Goal: Information Seeking & Learning: Learn about a topic

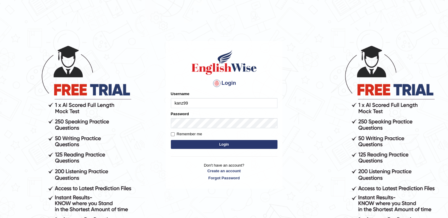
type input "kanz99"
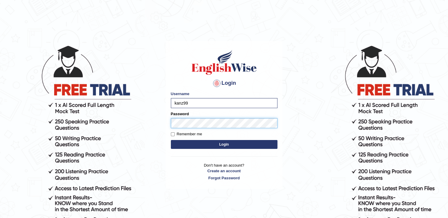
click at [171, 140] on button "Login" at bounding box center [224, 144] width 107 height 9
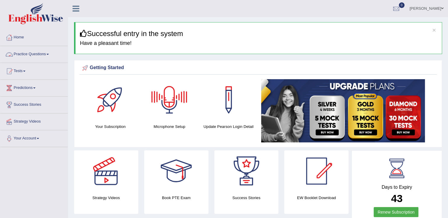
click at [36, 55] on link "Practice Questions" at bounding box center [33, 53] width 67 height 15
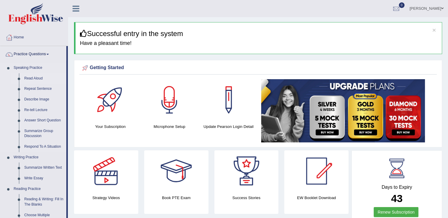
click at [37, 78] on link "Read Aloud" at bounding box center [44, 78] width 45 height 11
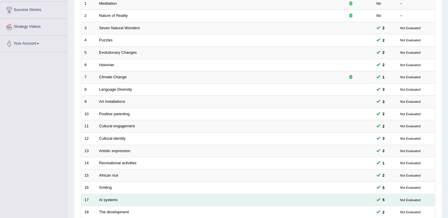
scroll to position [172, 0]
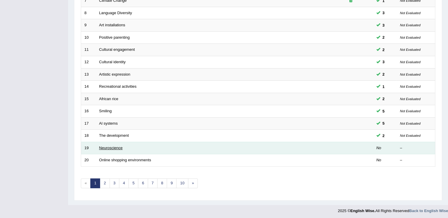
click at [116, 148] on link "Neuroscience" at bounding box center [111, 148] width 24 height 4
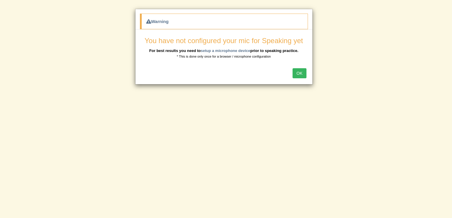
click at [296, 74] on button "OK" at bounding box center [300, 73] width 14 height 10
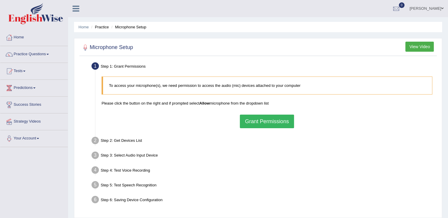
click at [258, 123] on button "Grant Permissions" at bounding box center [267, 122] width 54 height 14
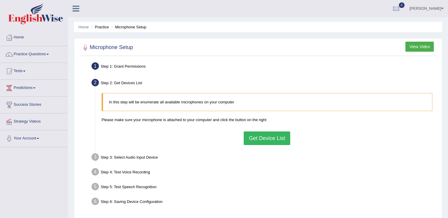
click at [261, 139] on button "Get Device List" at bounding box center [267, 139] width 46 height 14
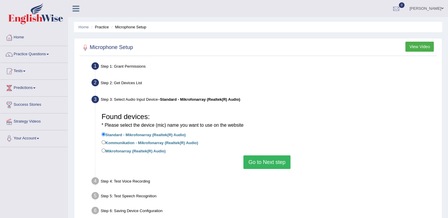
click at [269, 163] on button "Go to Next step" at bounding box center [266, 163] width 47 height 14
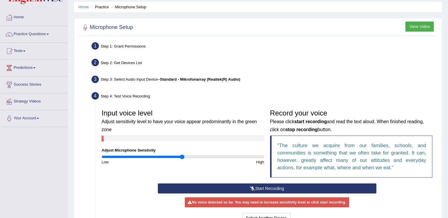
scroll to position [59, 0]
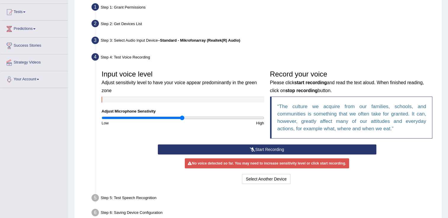
click at [257, 150] on button "Start Recording" at bounding box center [267, 150] width 218 height 10
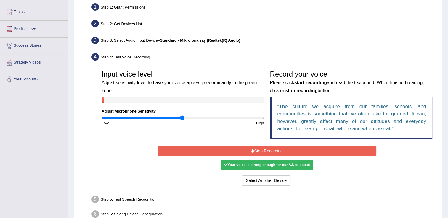
click at [258, 151] on button "Stop Recording" at bounding box center [267, 151] width 218 height 10
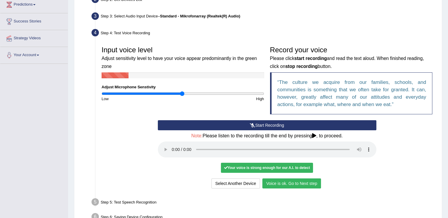
scroll to position [118, 0]
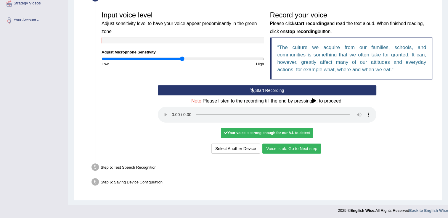
click at [292, 152] on button "Voice is ok. Go to Next step" at bounding box center [291, 149] width 59 height 10
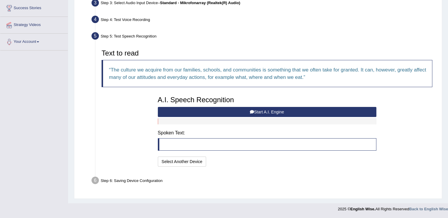
scroll to position [96, 0]
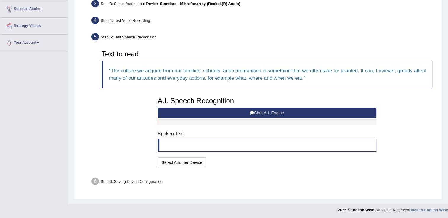
click at [222, 115] on button "Start A.I. Engine" at bounding box center [267, 113] width 218 height 10
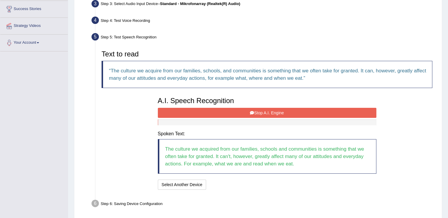
click at [281, 114] on button "Stop A.I. Engine" at bounding box center [267, 113] width 218 height 10
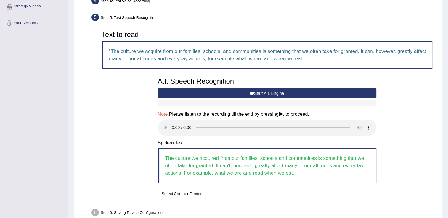
scroll to position [126, 0]
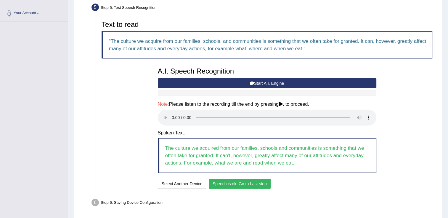
click at [254, 184] on button "Speech is ok. Go to Last step" at bounding box center [240, 184] width 62 height 10
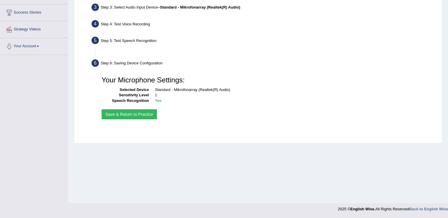
scroll to position [92, 0]
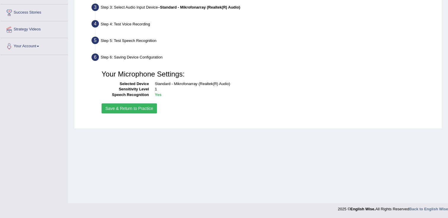
click at [144, 110] on button "Save & Return to Practice" at bounding box center [129, 109] width 55 height 10
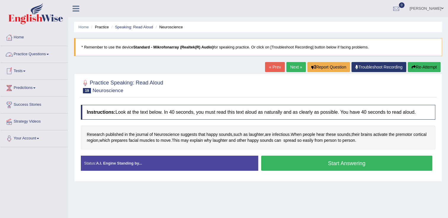
click at [26, 55] on link "Practice Questions" at bounding box center [33, 53] width 67 height 15
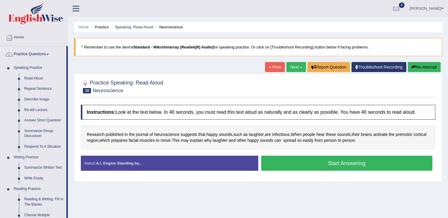
click at [302, 169] on button "Start Answering" at bounding box center [346, 163] width 171 height 15
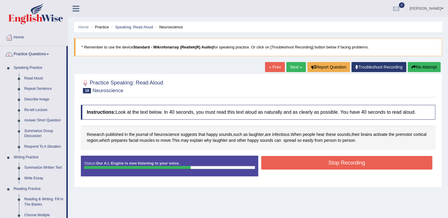
drag, startPoint x: 326, startPoint y: 165, endPoint x: 332, endPoint y: 166, distance: 6.0
click at [326, 165] on button "Stop Recording" at bounding box center [346, 163] width 171 height 14
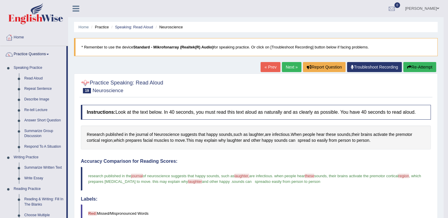
click at [288, 67] on link "Next »" at bounding box center [292, 67] width 20 height 10
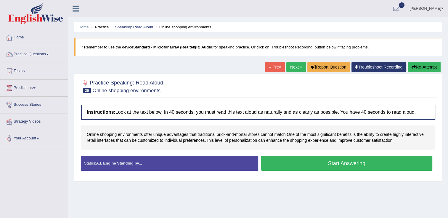
click at [310, 162] on button "Start Answering" at bounding box center [346, 163] width 171 height 15
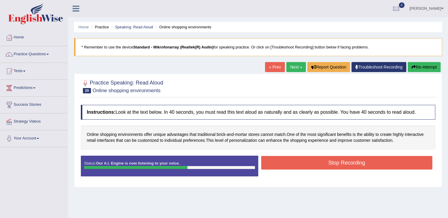
click at [311, 162] on button "Stop Recording" at bounding box center [346, 163] width 171 height 14
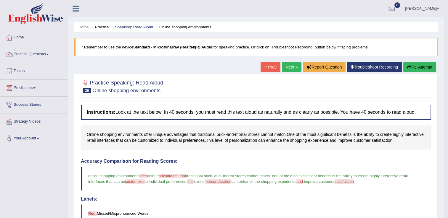
click at [428, 67] on button "Re-Attempt" at bounding box center [419, 67] width 33 height 10
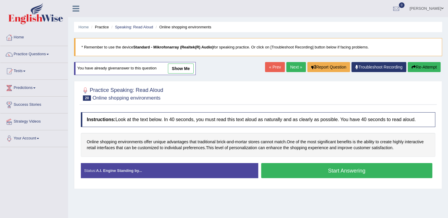
click at [347, 168] on button "Start Answering" at bounding box center [346, 170] width 171 height 15
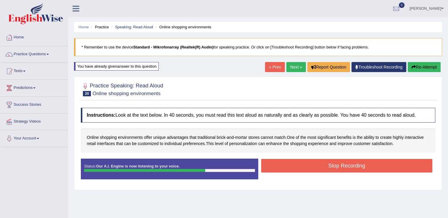
click at [315, 166] on button "Stop Recording" at bounding box center [346, 166] width 171 height 14
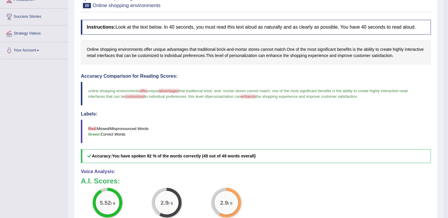
scroll to position [89, 0]
click at [252, 96] on span "enhance" at bounding box center [248, 96] width 15 height 4
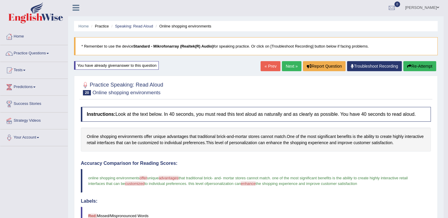
scroll to position [0, 0]
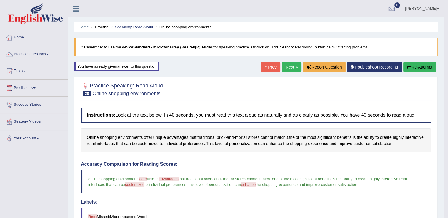
click at [423, 66] on button "Re-Attempt" at bounding box center [419, 67] width 33 height 10
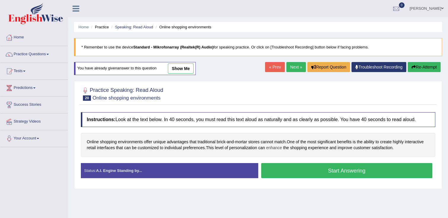
click at [275, 147] on span "enhance" at bounding box center [274, 148] width 16 height 6
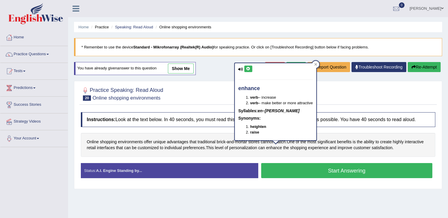
click at [249, 67] on icon at bounding box center [248, 69] width 4 height 4
click at [247, 70] on button at bounding box center [248, 69] width 8 height 7
drag, startPoint x: 217, startPoint y: 144, endPoint x: 207, endPoint y: 148, distance: 10.6
click at [217, 144] on div "Online shopping environments offer unique advantages that traditional brick - a…" at bounding box center [258, 145] width 354 height 24
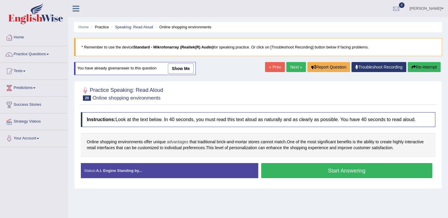
click at [181, 141] on span "advantages" at bounding box center [177, 142] width 21 height 6
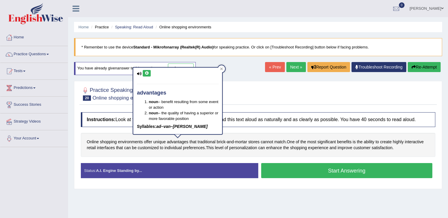
click at [147, 72] on icon at bounding box center [146, 74] width 4 height 4
click at [186, 151] on div "Online shopping environments offer unique advantages that traditional brick - a…" at bounding box center [258, 145] width 354 height 24
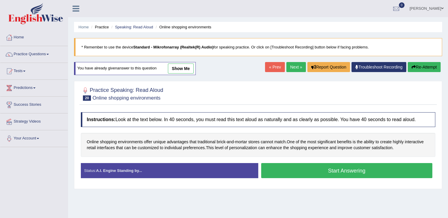
click at [308, 172] on button "Start Answering" at bounding box center [346, 170] width 171 height 15
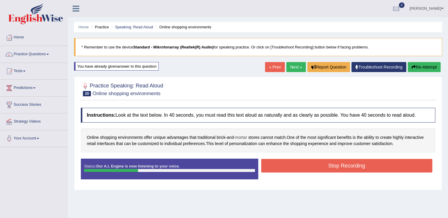
click at [240, 138] on span "mortar" at bounding box center [241, 138] width 12 height 6
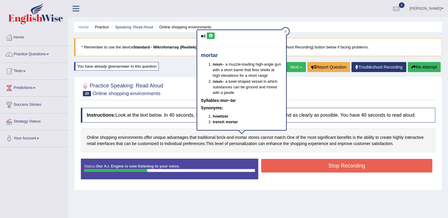
click at [210, 36] on icon at bounding box center [210, 36] width 4 height 4
click at [315, 165] on button "Stop Recording" at bounding box center [346, 166] width 171 height 14
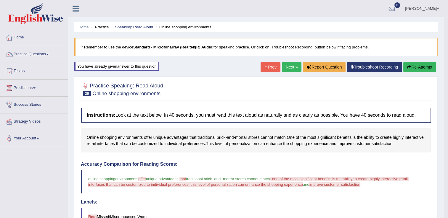
click at [427, 67] on button "Re-Attempt" at bounding box center [419, 67] width 33 height 10
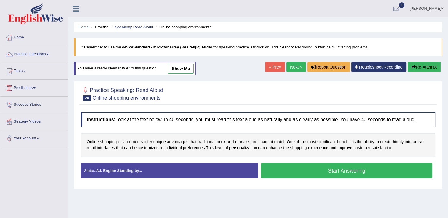
click at [348, 174] on button "Start Answering" at bounding box center [346, 170] width 171 height 15
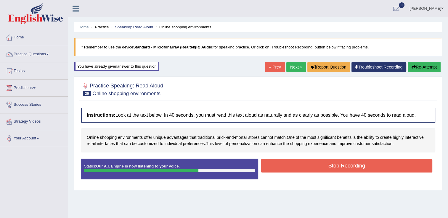
click at [328, 167] on button "Stop Recording" at bounding box center [346, 166] width 171 height 14
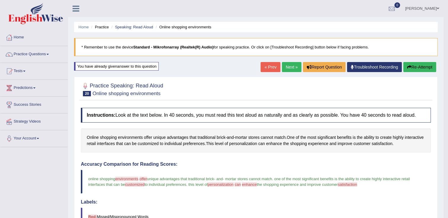
click at [421, 68] on button "Re-Attempt" at bounding box center [419, 67] width 33 height 10
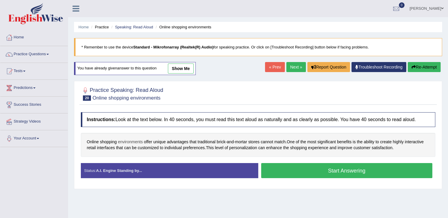
click at [135, 141] on span "environments" at bounding box center [130, 142] width 25 height 6
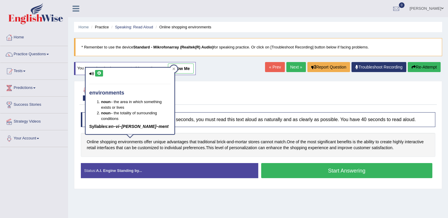
click at [102, 73] on button at bounding box center [99, 73] width 8 height 7
click at [176, 68] on div at bounding box center [173, 68] width 7 height 7
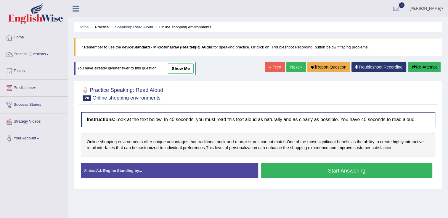
click at [384, 150] on span "satisfaction" at bounding box center [381, 148] width 21 height 6
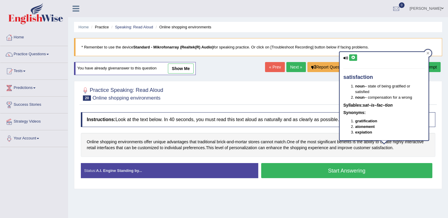
click at [353, 57] on icon at bounding box center [353, 58] width 4 height 4
click at [425, 53] on div at bounding box center [427, 53] width 7 height 7
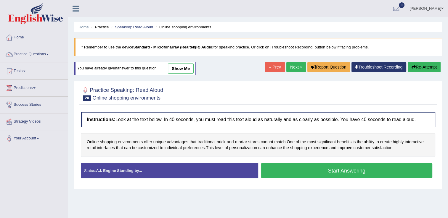
click at [188, 148] on span "preferences" at bounding box center [194, 148] width 22 height 6
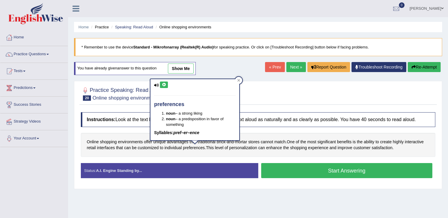
click at [163, 85] on icon at bounding box center [164, 85] width 4 height 4
click at [238, 82] on icon at bounding box center [238, 80] width 3 height 3
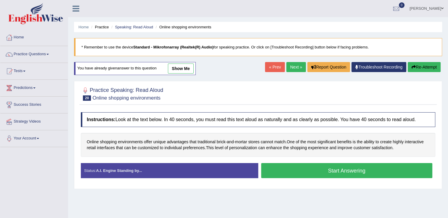
click at [339, 168] on button "Start Answering" at bounding box center [346, 170] width 171 height 15
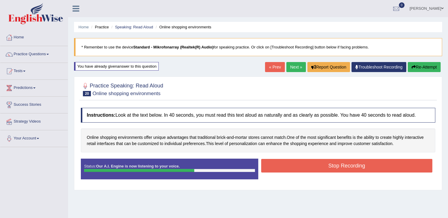
click at [335, 166] on button "Stop Recording" at bounding box center [346, 166] width 171 height 14
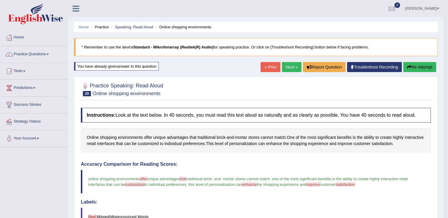
click at [288, 66] on link "Next »" at bounding box center [292, 67] width 20 height 10
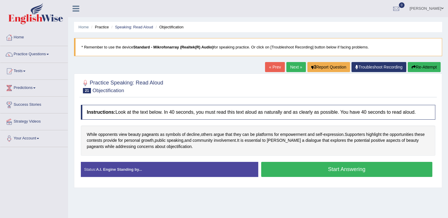
click at [301, 166] on button "Start Answering" at bounding box center [346, 169] width 171 height 15
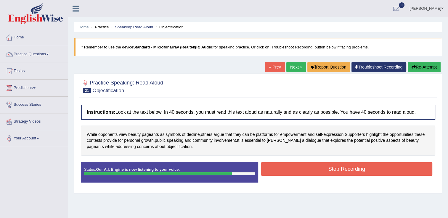
click at [298, 165] on button "Stop Recording" at bounding box center [346, 169] width 171 height 14
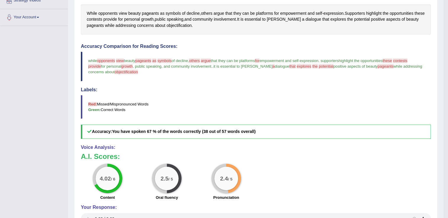
scroll to position [30, 0]
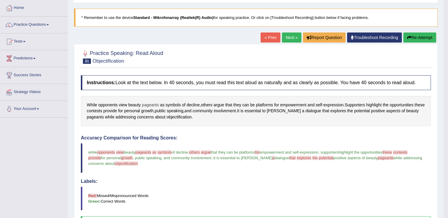
click at [152, 106] on span "pageants" at bounding box center [150, 105] width 17 height 6
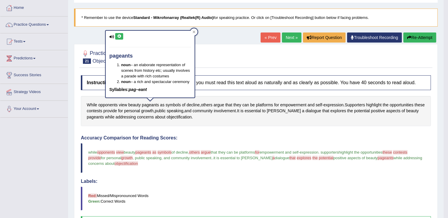
click at [119, 36] on icon at bounding box center [119, 37] width 4 height 4
click at [192, 33] on div at bounding box center [193, 31] width 7 height 7
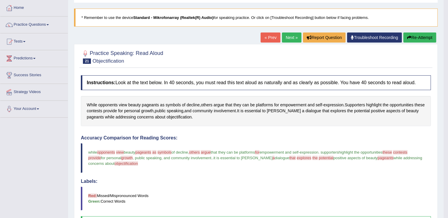
click at [111, 151] on span "opponents" at bounding box center [106, 152] width 18 height 4
click at [114, 152] on span "opponents" at bounding box center [106, 152] width 18 height 4
click at [165, 154] on span "symbols" at bounding box center [164, 152] width 14 height 4
click at [109, 104] on span "opponents" at bounding box center [107, 105] width 19 height 6
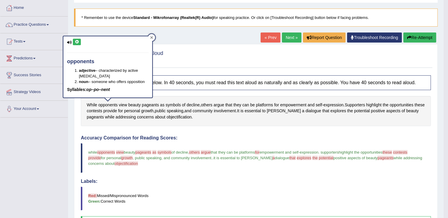
click at [153, 38] on icon at bounding box center [151, 37] width 3 height 3
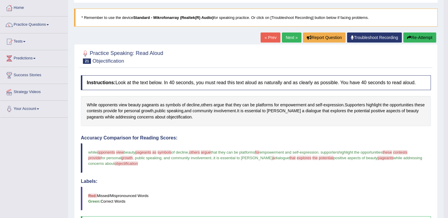
click at [410, 36] on icon "button" at bounding box center [409, 38] width 4 height 4
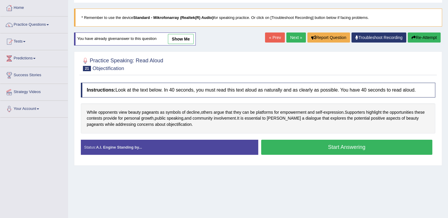
click at [305, 147] on button "Start Answering" at bounding box center [346, 147] width 171 height 15
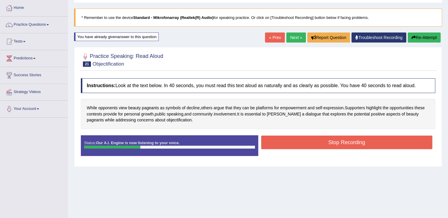
click at [292, 142] on button "Stop Recording" at bounding box center [346, 143] width 171 height 14
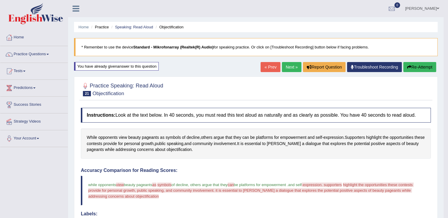
click at [420, 67] on button "Re-Attempt" at bounding box center [419, 67] width 33 height 10
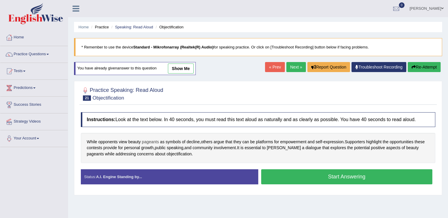
click at [149, 140] on span "pageants" at bounding box center [150, 142] width 17 height 6
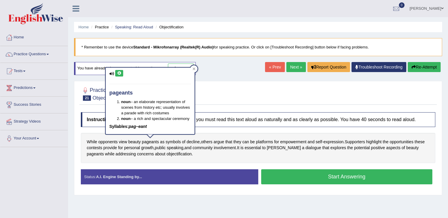
click at [117, 73] on icon at bounding box center [119, 74] width 4 height 4
click at [193, 70] on icon at bounding box center [194, 68] width 3 height 3
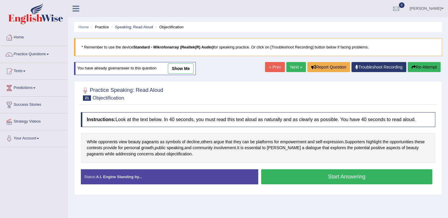
click at [309, 175] on button "Start Answering" at bounding box center [346, 177] width 171 height 15
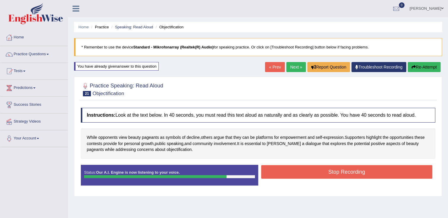
click at [336, 176] on button "Stop Recording" at bounding box center [346, 172] width 171 height 14
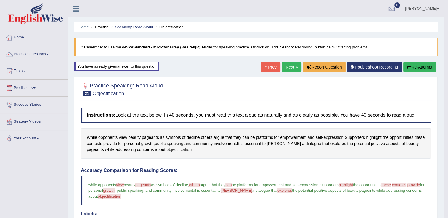
click at [177, 149] on span "objectification" at bounding box center [178, 150] width 25 height 6
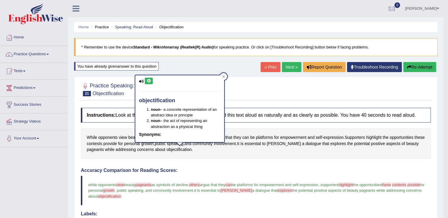
click at [147, 82] on icon at bounding box center [149, 81] width 4 height 4
